Goal: Check status: Check status

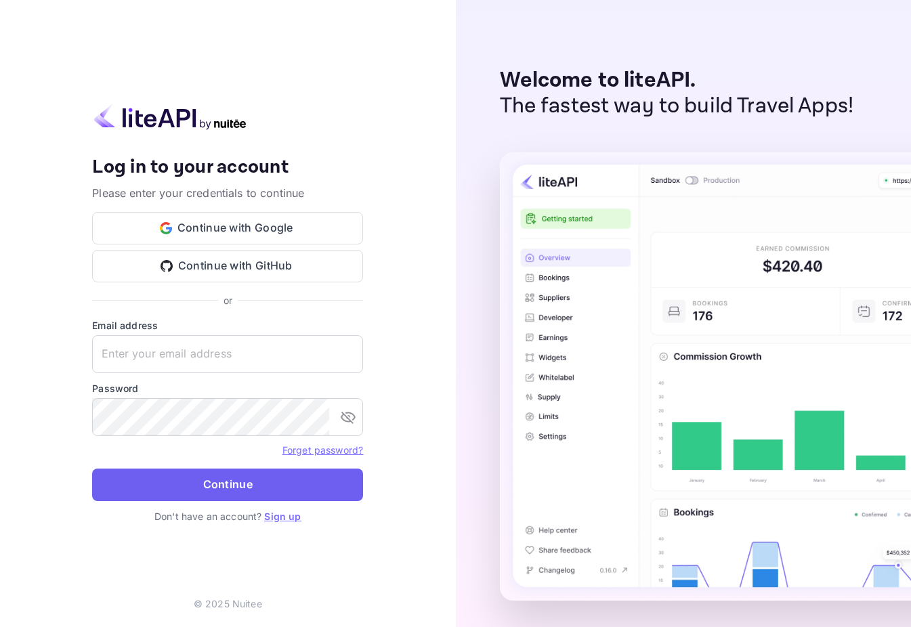
type input "[EMAIL_ADDRESS][DOMAIN_NAME]"
click at [249, 479] on button "Continue" at bounding box center [227, 485] width 271 height 33
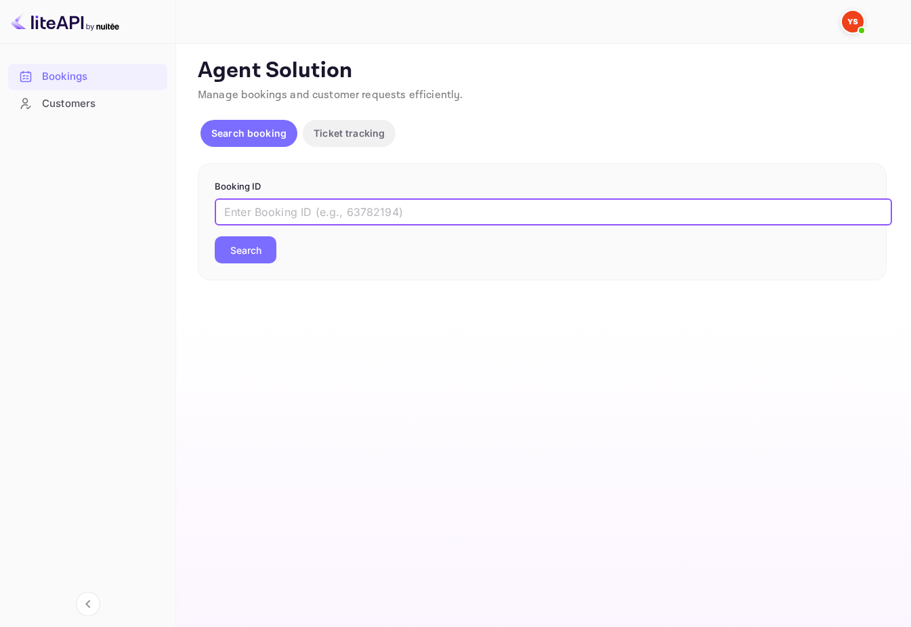
click at [284, 223] on input "text" at bounding box center [553, 211] width 677 height 27
paste input "9454783"
type input "9454783"
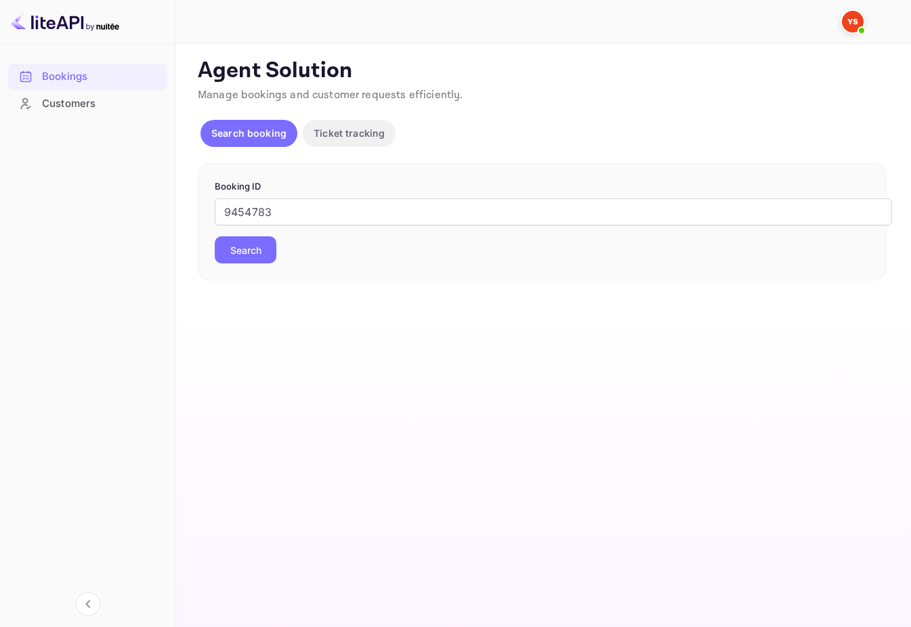
click at [245, 250] on button "Search" at bounding box center [246, 249] width 62 height 27
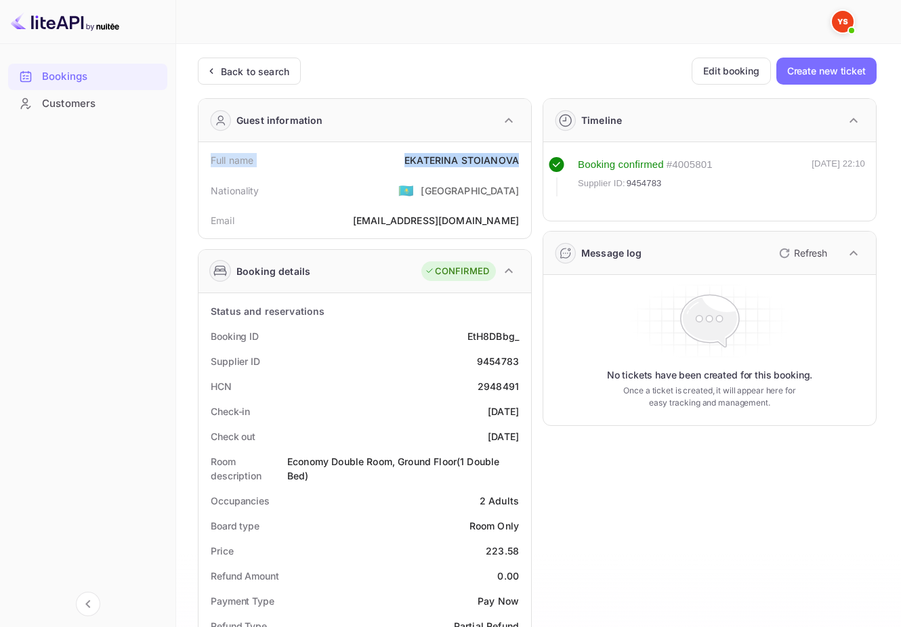
click at [516, 154] on div "Full name EKATERINA STOIANOVA" at bounding box center [365, 160] width 322 height 25
click at [231, 364] on div "Supplier ID" at bounding box center [235, 361] width 49 height 14
click at [488, 364] on div "9454783" at bounding box center [498, 361] width 42 height 14
copy div "9454783"
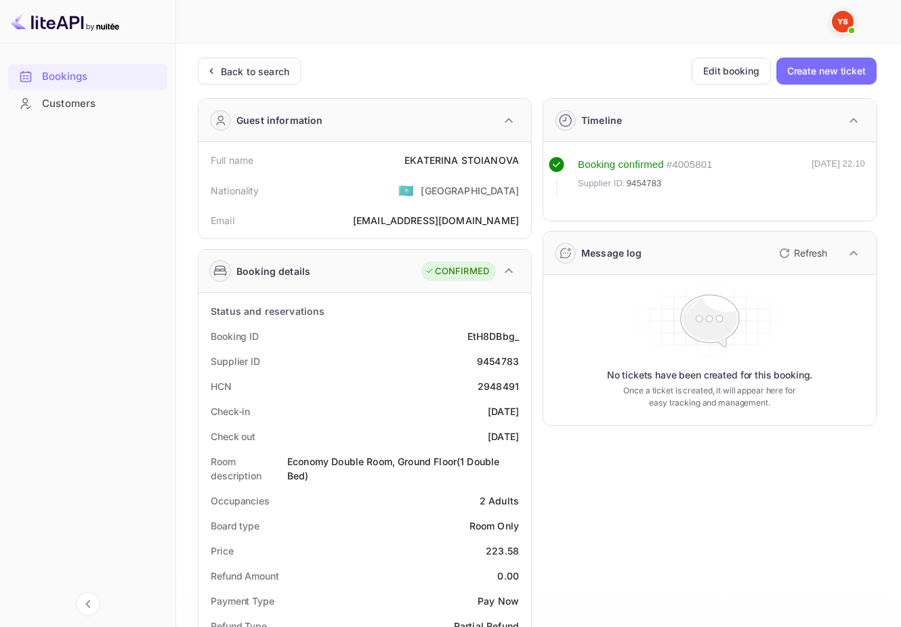
click at [476, 156] on div "EKATERINA STOIANOVA" at bounding box center [461, 160] width 114 height 14
copy div "EKATERINA STOIANOVA"
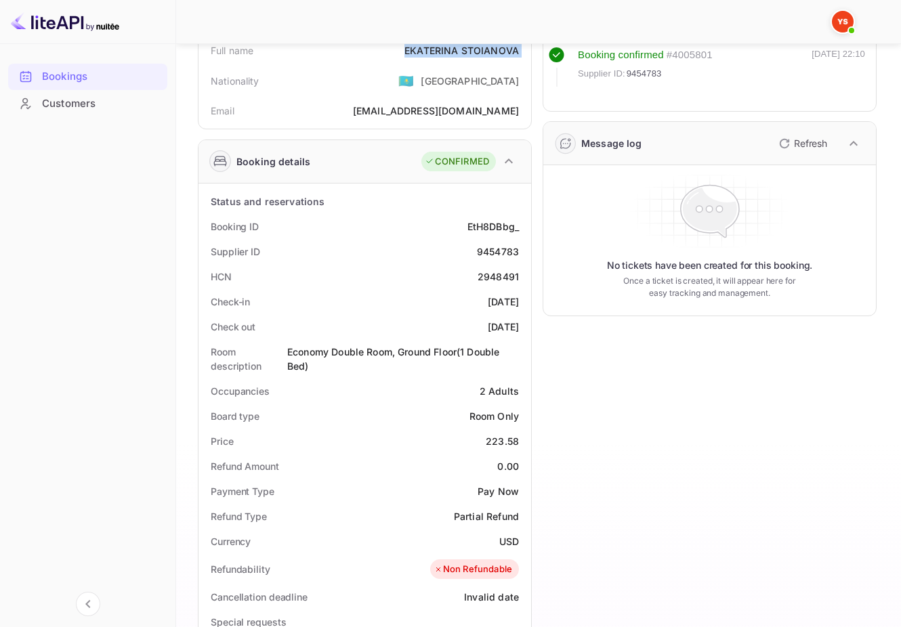
scroll to position [113, 0]
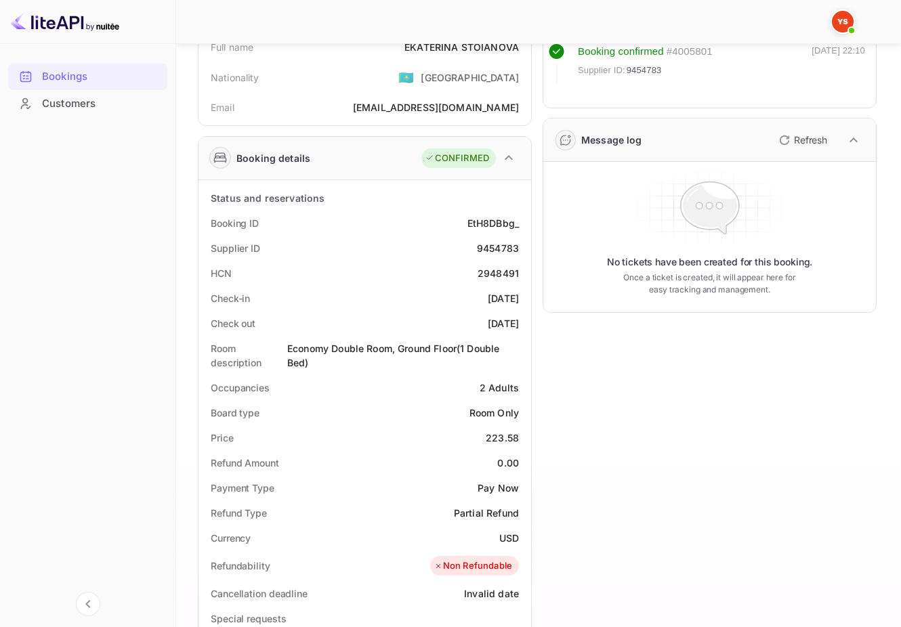
click at [495, 437] on div "223.58" at bounding box center [502, 438] width 33 height 14
copy div "223.58"
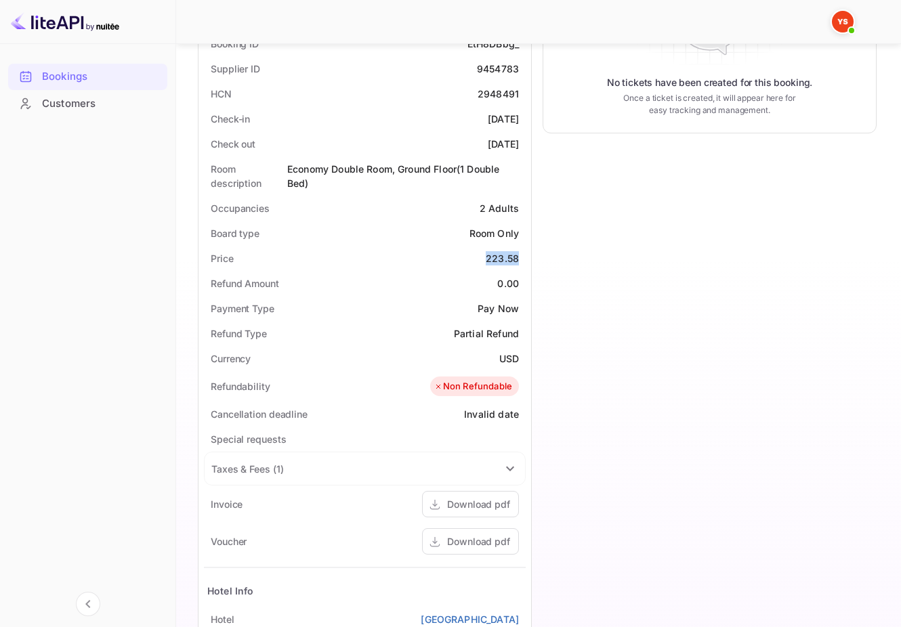
scroll to position [512, 0]
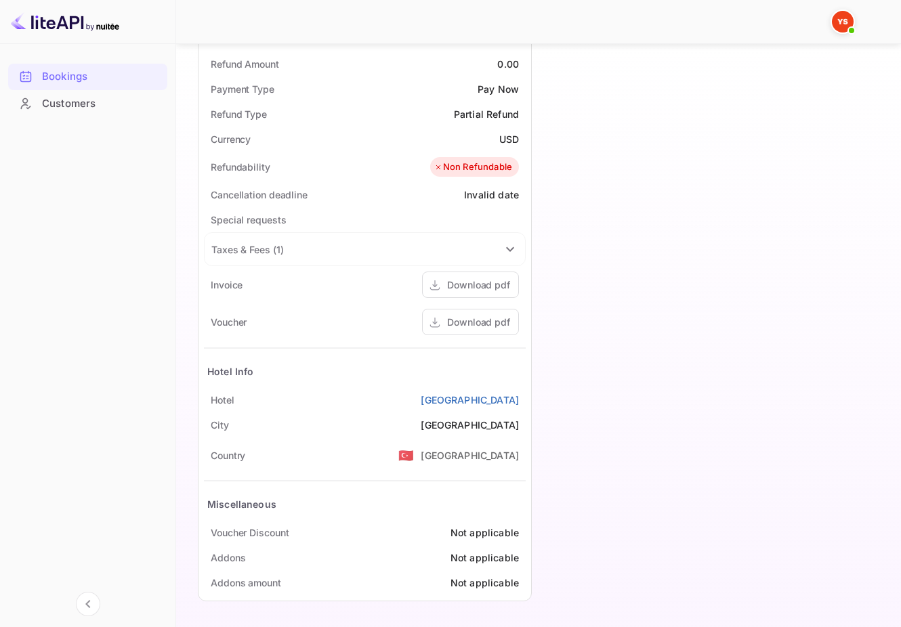
click at [509, 134] on div "USD" at bounding box center [509, 139] width 20 height 14
copy div "USD"
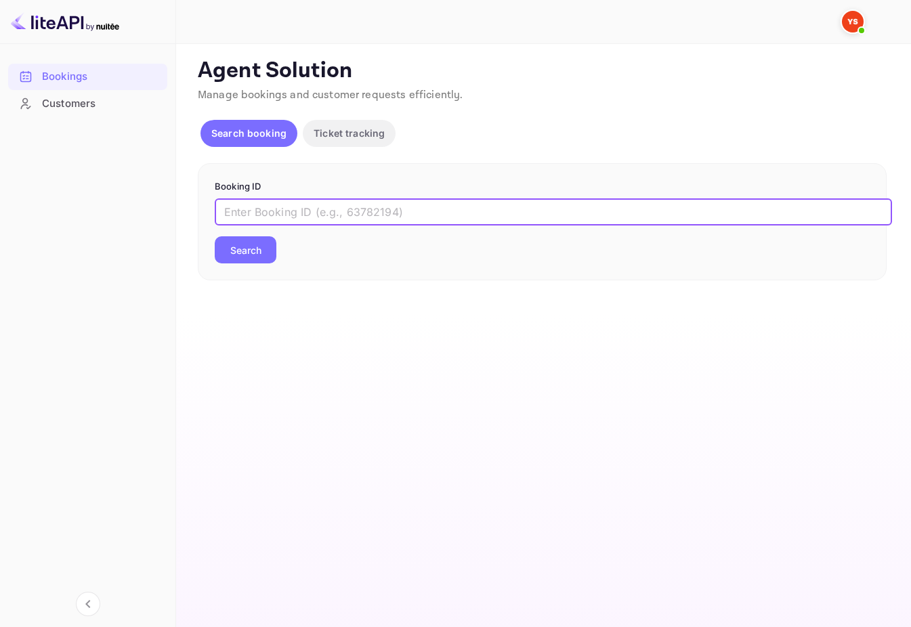
click at [339, 211] on input "text" at bounding box center [553, 211] width 677 height 27
type input "9714394"
click at [215, 236] on button "Search" at bounding box center [246, 249] width 62 height 27
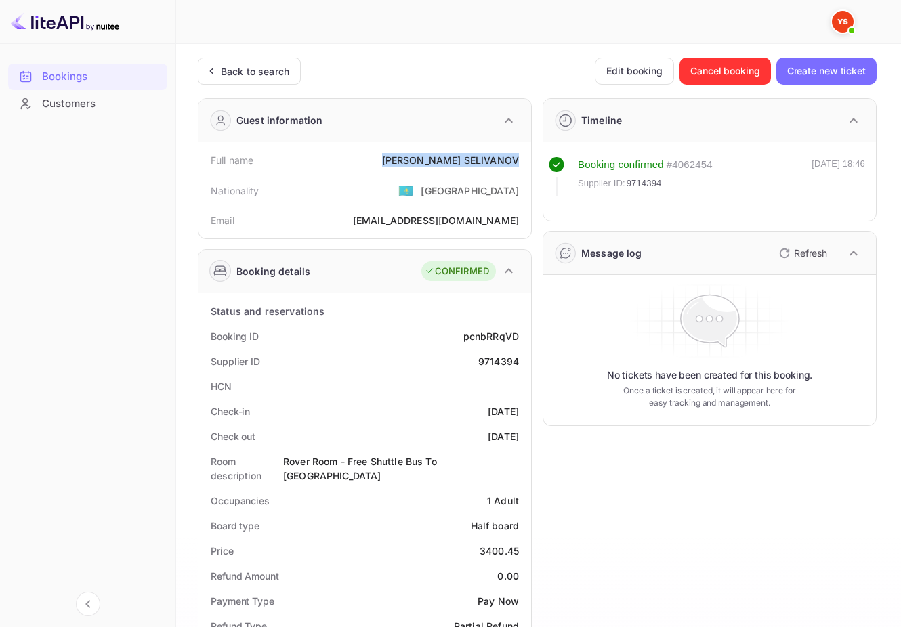
drag, startPoint x: 427, startPoint y: 157, endPoint x: 519, endPoint y: 165, distance: 92.4
click at [519, 165] on div "Full name [PERSON_NAME]" at bounding box center [365, 160] width 322 height 25
copy div "[PERSON_NAME]"
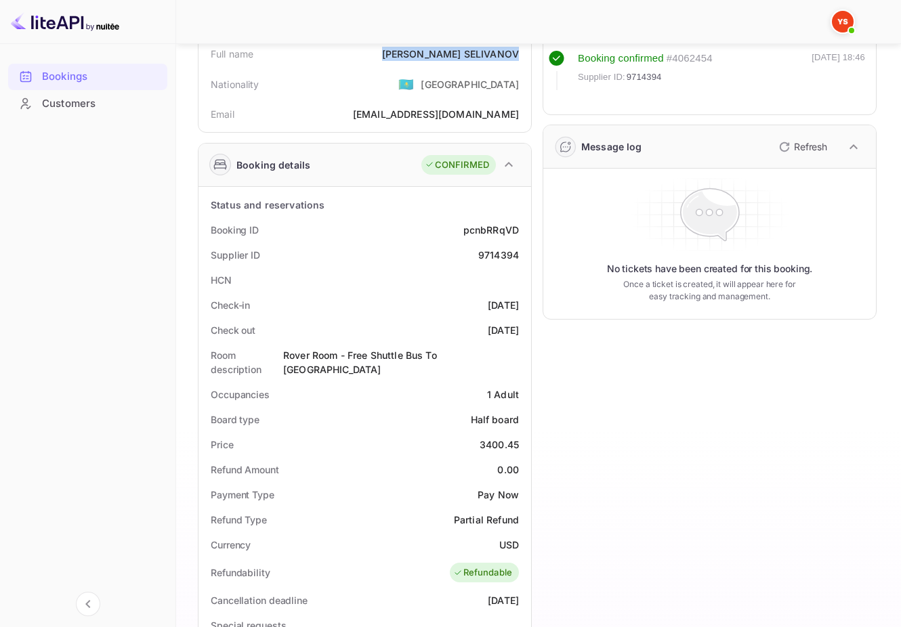
scroll to position [113, 0]
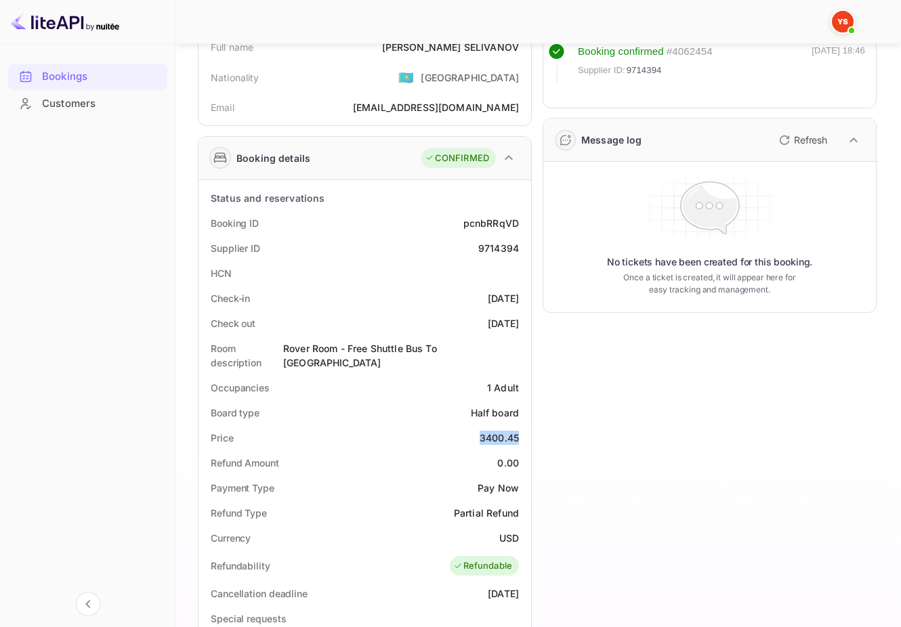
drag, startPoint x: 481, startPoint y: 438, endPoint x: 528, endPoint y: 441, distance: 47.5
click at [528, 441] on div "Status and reservations Booking ID pcnbRRqVD Supplier ID 9714394 HCN Check-in […" at bounding box center [364, 572] width 332 height 785
copy div "3400.45"
drag, startPoint x: 501, startPoint y: 542, endPoint x: 515, endPoint y: 540, distance: 14.4
click at [515, 540] on div "USD" at bounding box center [509, 538] width 20 height 14
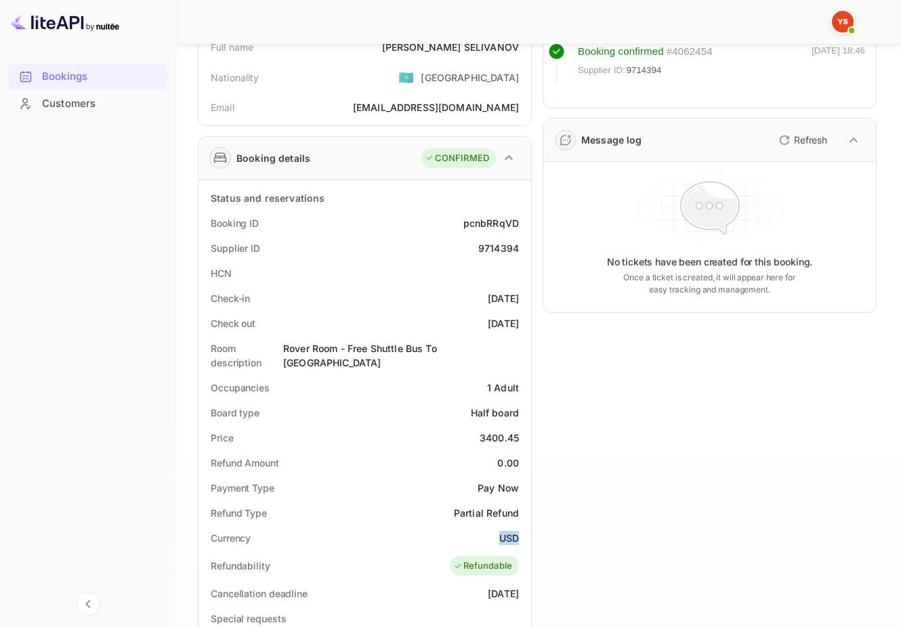
copy div "USD"
